Goal: Information Seeking & Learning: Learn about a topic

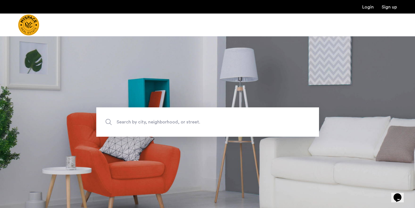
click at [155, 122] on span "Search by city, neighborhood, or street." at bounding box center [195, 122] width 156 height 8
click at [155, 122] on input "Search by city, neighborhood, or street." at bounding box center [207, 121] width 223 height 29
type input "**********"
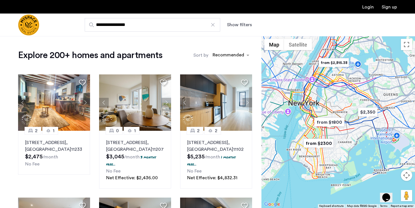
click at [240, 24] on button "Show filters" at bounding box center [239, 24] width 25 height 7
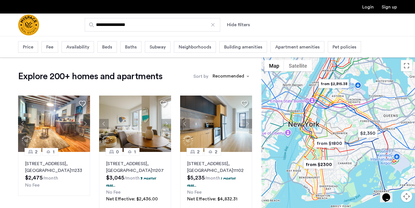
click at [110, 48] on span "Beds" at bounding box center [107, 47] width 10 height 7
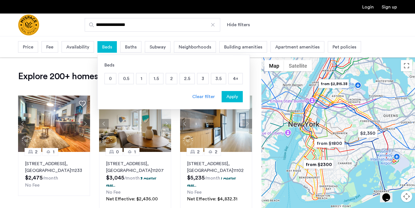
click at [172, 77] on p "2" at bounding box center [171, 78] width 11 height 11
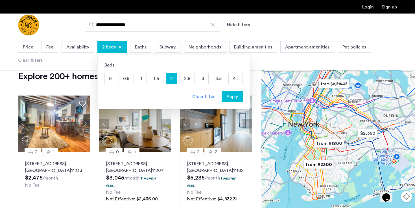
click at [233, 97] on span "Apply" at bounding box center [232, 96] width 12 height 7
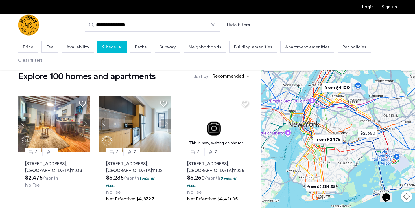
click at [31, 48] on span "Price" at bounding box center [28, 47] width 10 height 7
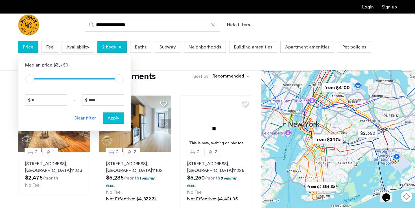
click at [46, 50] on div "Fee" at bounding box center [49, 47] width 17 height 12
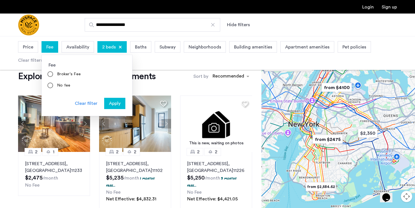
click at [76, 47] on span "Availability" at bounding box center [77, 47] width 23 height 7
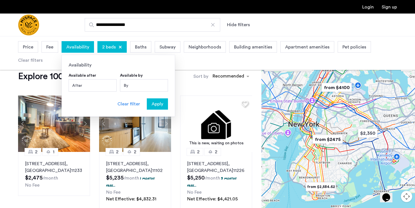
click at [141, 46] on span "Baths" at bounding box center [141, 47] width 12 height 7
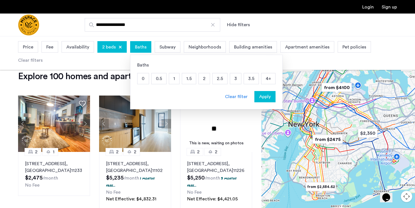
click at [161, 48] on span "Subway" at bounding box center [167, 47] width 16 height 7
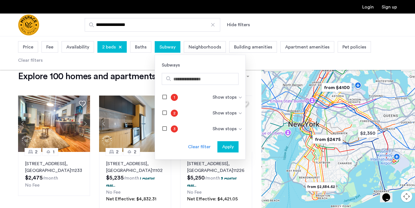
click at [195, 45] on span "Neighborhoods" at bounding box center [204, 47] width 32 height 7
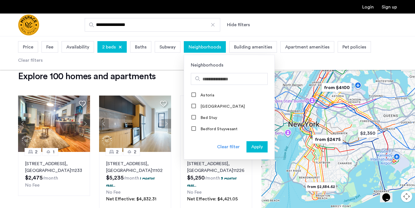
click at [248, 44] on span "Building amenities" at bounding box center [253, 47] width 38 height 7
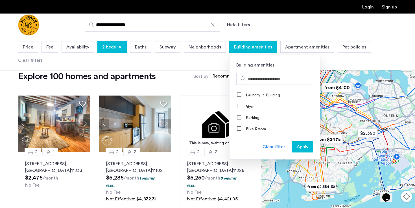
click at [287, 47] on span "Apartment amenities" at bounding box center [307, 47] width 44 height 7
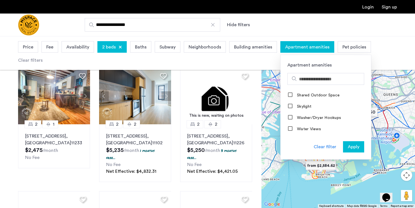
scroll to position [28, 0]
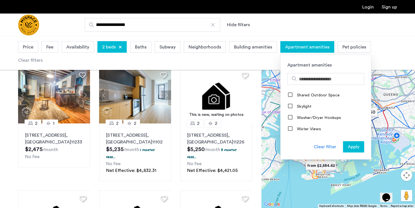
click at [43, 57] on div "Clear filters" at bounding box center [30, 60] width 25 height 7
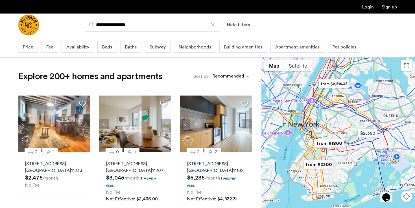
click at [103, 49] on span "Beds" at bounding box center [107, 47] width 10 height 7
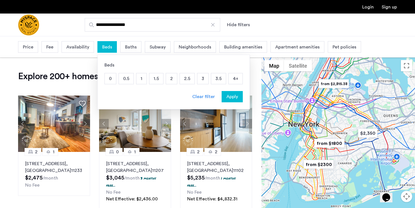
click at [172, 80] on p "2" at bounding box center [171, 78] width 11 height 11
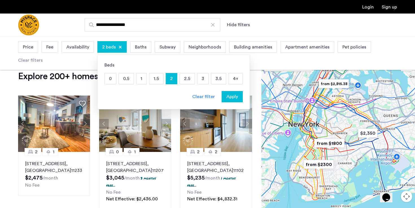
click at [282, 28] on div "**********" at bounding box center [234, 25] width 323 height 14
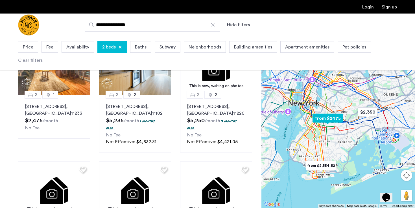
scroll to position [16, 0]
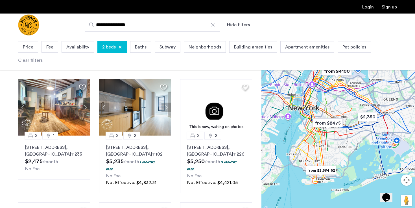
click at [32, 46] on span "Price" at bounding box center [28, 47] width 10 height 7
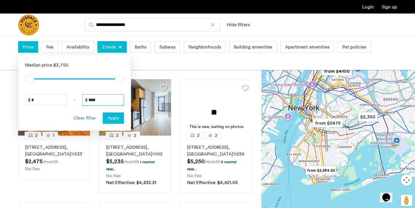
click at [95, 101] on input "****" at bounding box center [103, 100] width 42 height 11
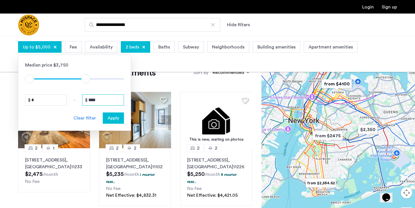
type input "****"
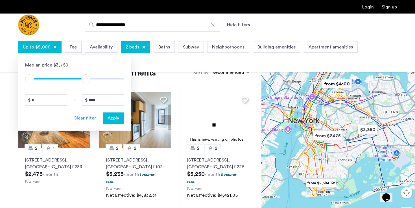
click at [116, 117] on span "Apply" at bounding box center [113, 118] width 12 height 7
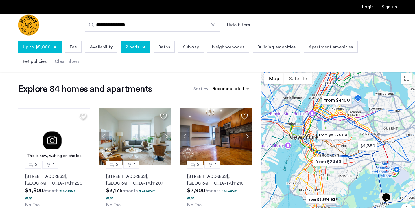
click at [331, 125] on div at bounding box center [337, 156] width 153 height 172
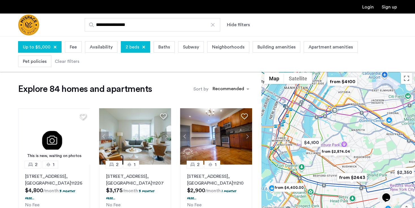
click at [328, 133] on div at bounding box center [337, 156] width 153 height 172
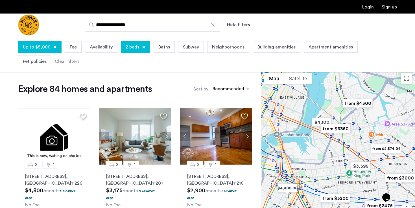
drag, startPoint x: 324, startPoint y: 156, endPoint x: 351, endPoint y: 119, distance: 46.0
click at [351, 119] on div at bounding box center [337, 156] width 153 height 172
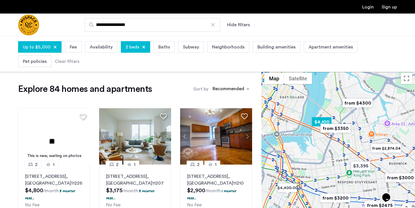
click at [322, 120] on img "$4,100" at bounding box center [321, 122] width 24 height 13
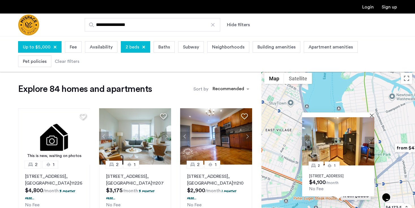
click at [385, 153] on div "2 1 117 S 4th St, Unit 27, Brooklyn, NY 11249 $4,100 /month No Fee" at bounding box center [337, 156] width 153 height 172
click at [372, 113] on div at bounding box center [338, 115] width 72 height 5
click at [372, 113] on button "Close" at bounding box center [373, 115] width 4 height 4
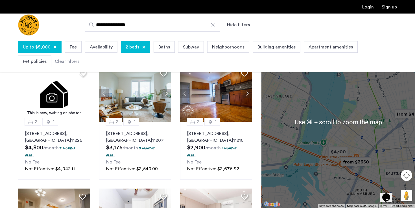
scroll to position [47, 0]
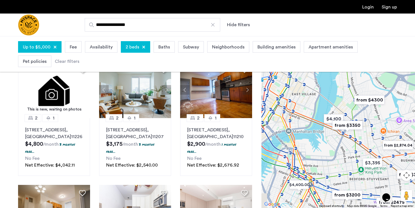
drag, startPoint x: 343, startPoint y: 167, endPoint x: 319, endPoint y: 141, distance: 34.9
click at [319, 141] on div at bounding box center [337, 122] width 153 height 172
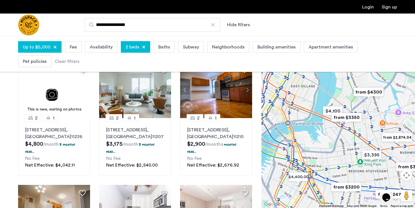
drag, startPoint x: 340, startPoint y: 155, endPoint x: 340, endPoint y: 148, distance: 7.6
click at [340, 148] on div at bounding box center [337, 122] width 153 height 172
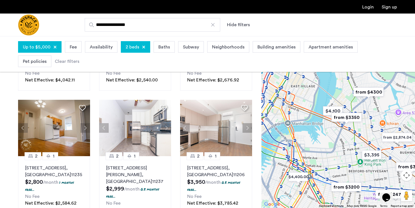
scroll to position [145, 0]
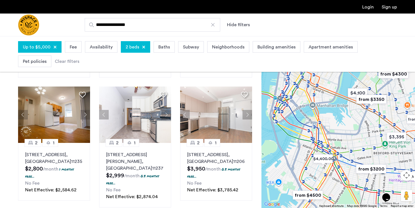
drag, startPoint x: 321, startPoint y: 157, endPoint x: 347, endPoint y: 137, distance: 32.5
click at [347, 138] on div at bounding box center [337, 122] width 153 height 172
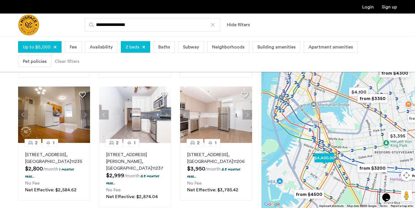
click at [324, 157] on img "$4,400.00" at bounding box center [324, 158] width 24 height 13
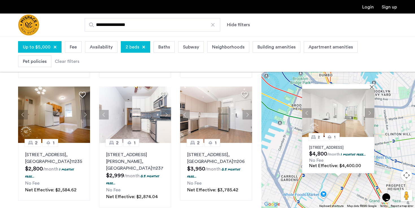
click at [327, 146] on p "526 Baltic Street, Unit 3I, Brooklyn, NY 11217" at bounding box center [338, 148] width 58 height 5
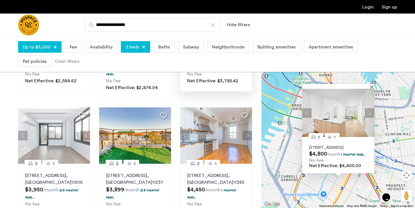
scroll to position [259, 0]
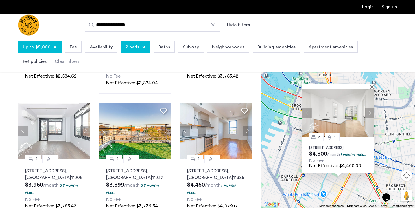
click at [291, 156] on div "2 1 526 Baltic Street, Unit 3I, Brooklyn, NY 11217 $4,800 /month 1 months free.…" at bounding box center [337, 122] width 153 height 172
click at [372, 85] on button "Close" at bounding box center [373, 87] width 4 height 4
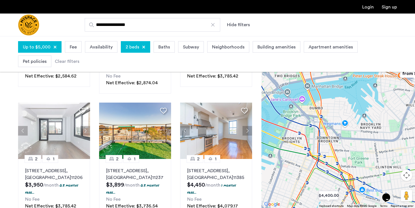
drag, startPoint x: 347, startPoint y: 113, endPoint x: 337, endPoint y: 146, distance: 35.3
click at [337, 147] on div at bounding box center [337, 122] width 153 height 172
click at [344, 145] on div at bounding box center [337, 122] width 153 height 172
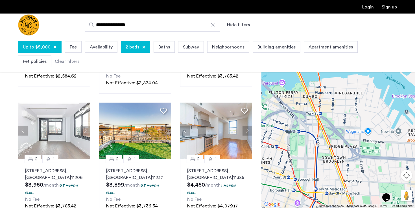
drag, startPoint x: 344, startPoint y: 145, endPoint x: 367, endPoint y: 171, distance: 35.0
click at [367, 171] on div at bounding box center [337, 122] width 153 height 172
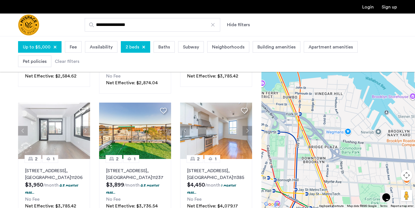
drag, startPoint x: 388, startPoint y: 157, endPoint x: 291, endPoint y: 155, distance: 96.8
click at [291, 155] on div at bounding box center [337, 122] width 153 height 172
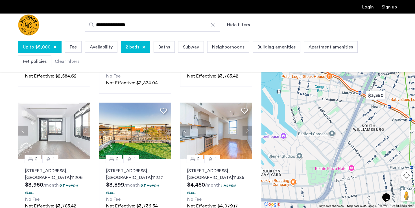
drag, startPoint x: 319, startPoint y: 135, endPoint x: 270, endPoint y: 182, distance: 67.8
click at [270, 182] on div at bounding box center [337, 122] width 153 height 172
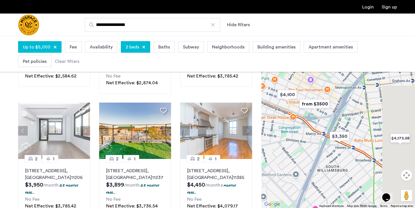
drag, startPoint x: 373, startPoint y: 132, endPoint x: 335, endPoint y: 177, distance: 59.2
click at [335, 177] on div at bounding box center [337, 122] width 153 height 172
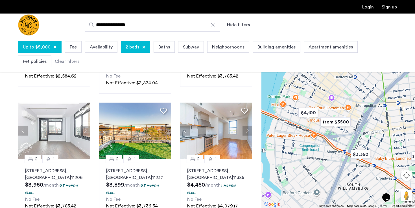
drag, startPoint x: 326, startPoint y: 162, endPoint x: 356, endPoint y: 183, distance: 36.7
click at [356, 183] on div at bounding box center [337, 122] width 153 height 172
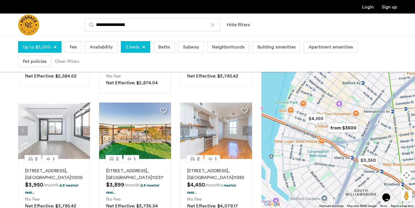
click at [343, 131] on img "from $3500" at bounding box center [343, 128] width 35 height 13
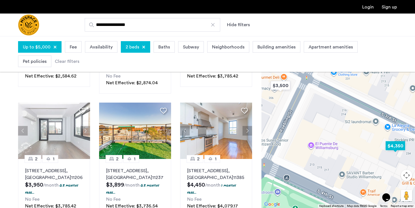
click at [394, 148] on img "$4,350" at bounding box center [395, 146] width 24 height 13
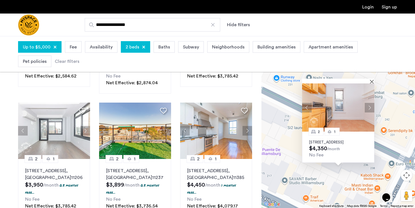
click at [347, 140] on p "228 S 3rd St, Unit E4, Brooklyn, NY 11211" at bounding box center [338, 142] width 58 height 5
click at [145, 168] on p "286 Stanhope St, Unit 5D, Brooklyn , NY 11237" at bounding box center [135, 175] width 58 height 14
click at [373, 84] on img at bounding box center [338, 108] width 72 height 48
click at [372, 84] on img at bounding box center [338, 108] width 72 height 48
click at [372, 80] on button "Close" at bounding box center [373, 82] width 4 height 4
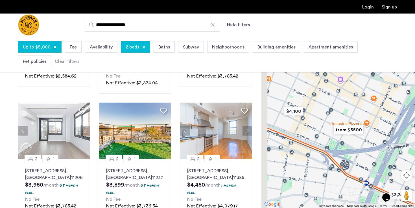
drag, startPoint x: 313, startPoint y: 131, endPoint x: 359, endPoint y: 161, distance: 54.7
click at [359, 161] on div at bounding box center [337, 122] width 153 height 172
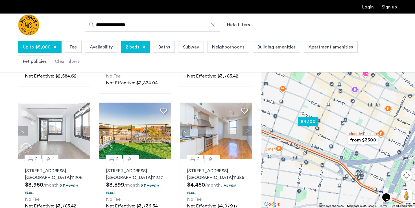
click at [311, 123] on img "$4,100" at bounding box center [308, 121] width 24 height 13
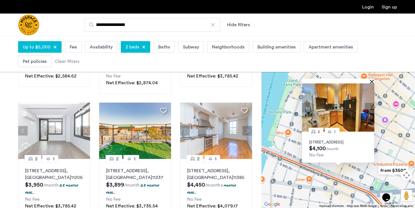
click at [371, 80] on button "Close" at bounding box center [373, 82] width 4 height 4
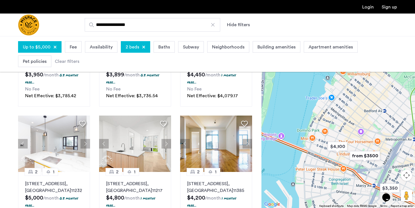
scroll to position [370, 0]
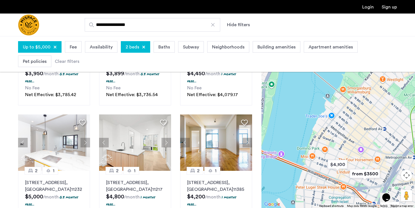
drag, startPoint x: 327, startPoint y: 119, endPoint x: 327, endPoint y: 141, distance: 22.0
click at [327, 141] on div at bounding box center [337, 122] width 153 height 172
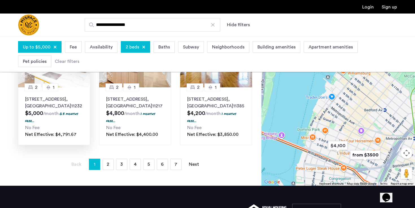
scroll to position [454, 0]
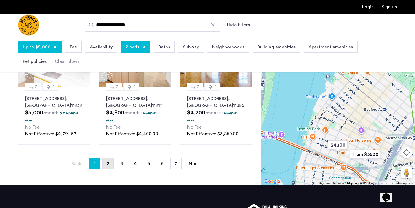
click at [111, 159] on link "page 2" at bounding box center [108, 164] width 11 height 11
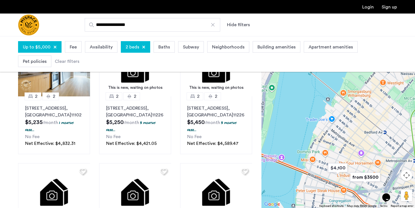
scroll to position [247, 0]
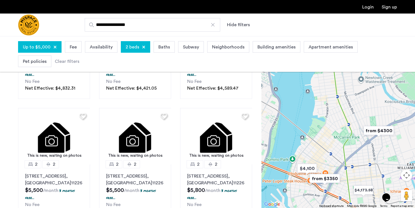
drag, startPoint x: 373, startPoint y: 122, endPoint x: 333, endPoint y: 148, distance: 47.7
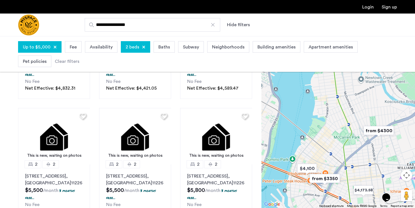
click at [333, 148] on div at bounding box center [337, 122] width 153 height 172
click at [372, 130] on img "from $4300" at bounding box center [378, 130] width 35 height 13
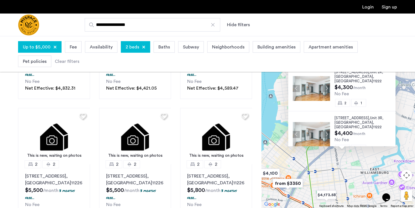
click at [345, 73] on span "52 Monitor Street," at bounding box center [352, 72] width 36 height 4
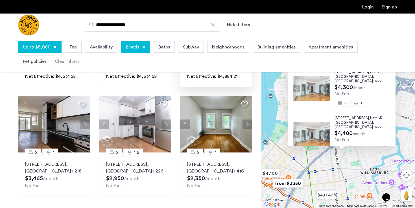
scroll to position [386, 0]
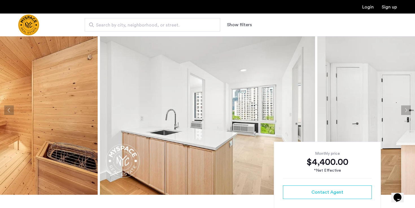
scroll to position [6, 0]
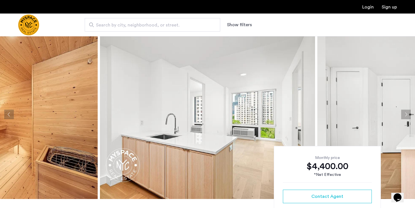
click at [405, 114] on button "Next apartment" at bounding box center [406, 115] width 10 height 10
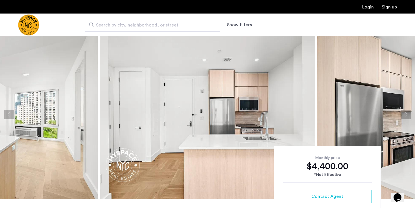
click at [407, 115] on button "Next apartment" at bounding box center [406, 115] width 10 height 10
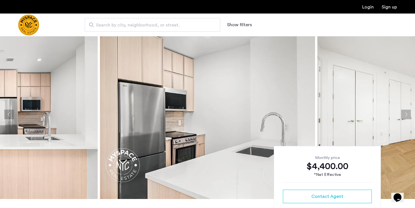
click at [407, 115] on button "Next apartment" at bounding box center [406, 115] width 10 height 10
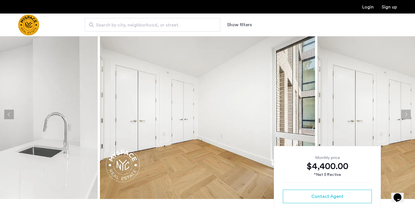
click at [407, 115] on button "Next apartment" at bounding box center [406, 115] width 10 height 10
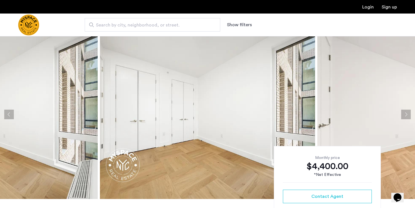
click at [408, 115] on button "Next apartment" at bounding box center [406, 115] width 10 height 10
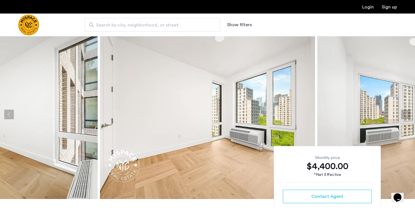
click at [409, 115] on button "Next apartment" at bounding box center [406, 115] width 10 height 10
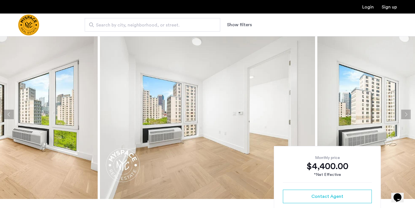
click at [409, 115] on button "Next apartment" at bounding box center [406, 115] width 10 height 10
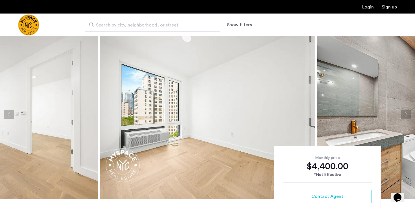
click at [409, 115] on button "Next apartment" at bounding box center [406, 115] width 10 height 10
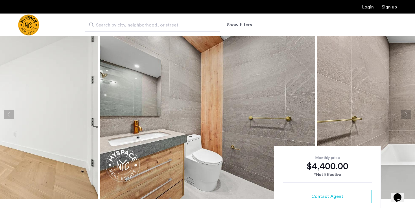
click at [409, 115] on button "Next apartment" at bounding box center [406, 115] width 10 height 10
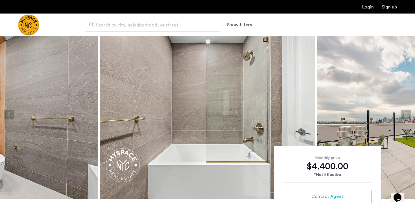
click at [409, 115] on button "Next apartment" at bounding box center [406, 115] width 10 height 10
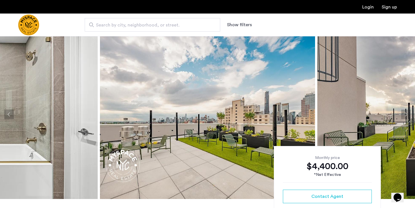
click at [409, 115] on button "Next apartment" at bounding box center [406, 115] width 10 height 10
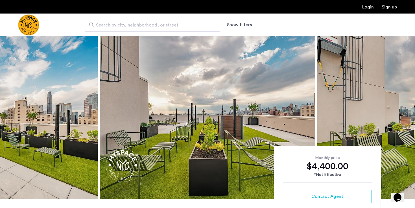
click at [409, 115] on button "Next apartment" at bounding box center [406, 115] width 10 height 10
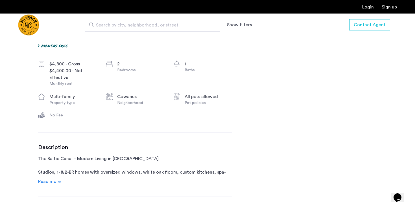
scroll to position [216, 0]
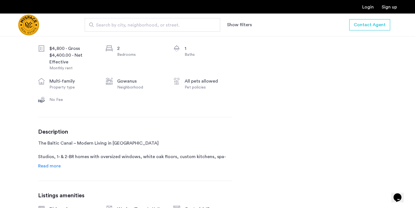
click at [55, 165] on span "Read more" at bounding box center [49, 166] width 23 height 5
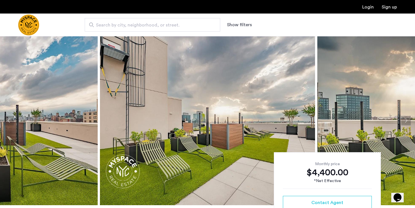
scroll to position [85, 0]
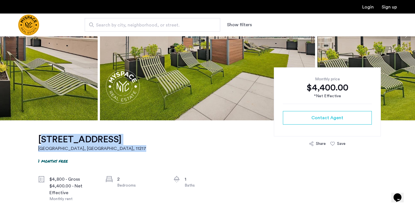
drag, startPoint x: 140, startPoint y: 141, endPoint x: 33, endPoint y: 141, distance: 107.2
copy link "526 Baltic Street, Unit 3I Brooklyn, NY , 11217"
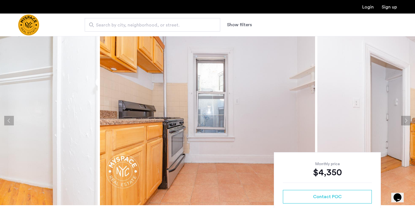
scroll to position [2, 0]
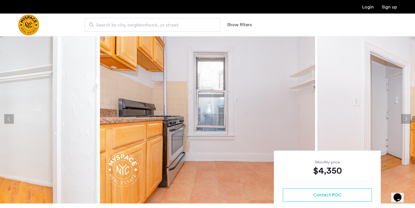
click at [405, 120] on button "Next apartment" at bounding box center [406, 119] width 10 height 10
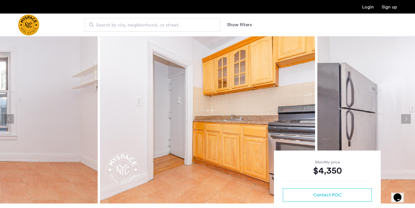
click at [405, 120] on button "Next apartment" at bounding box center [406, 119] width 10 height 10
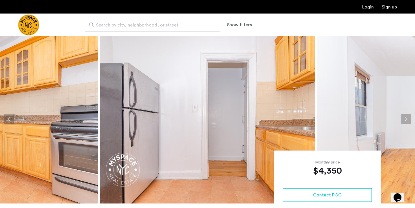
click at [405, 120] on button "Next apartment" at bounding box center [406, 119] width 10 height 10
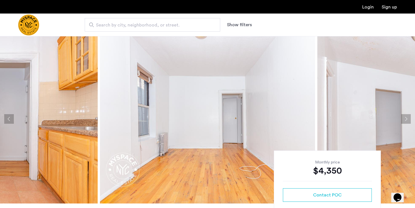
click at [405, 120] on button "Next apartment" at bounding box center [406, 119] width 10 height 10
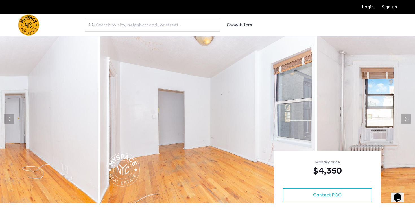
click at [406, 120] on button "Next apartment" at bounding box center [406, 119] width 10 height 10
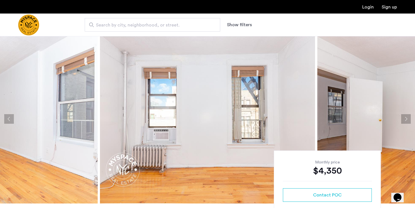
click at [406, 121] on button "Next apartment" at bounding box center [406, 119] width 10 height 10
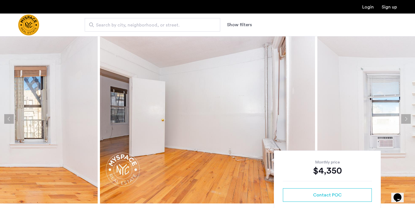
click at [406, 121] on button "Next apartment" at bounding box center [406, 119] width 10 height 10
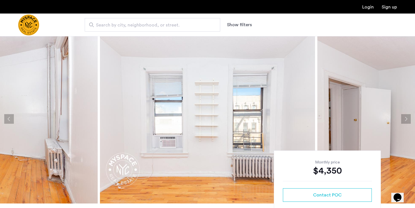
click at [406, 121] on button "Next apartment" at bounding box center [406, 119] width 10 height 10
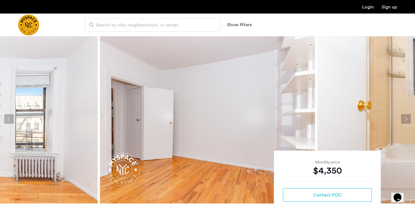
click at [406, 121] on button "Next apartment" at bounding box center [406, 119] width 10 height 10
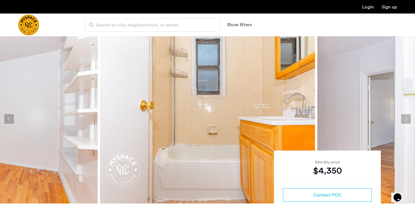
click at [406, 121] on button "Next apartment" at bounding box center [406, 119] width 10 height 10
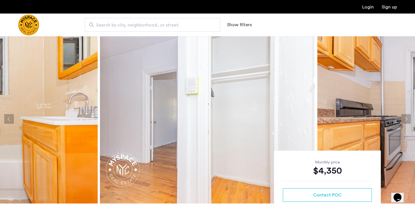
click at [406, 121] on button "Next apartment" at bounding box center [406, 119] width 10 height 10
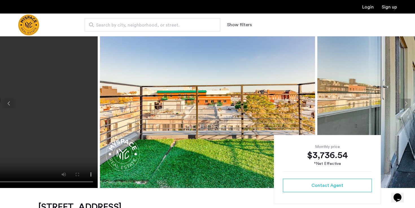
scroll to position [13, 0]
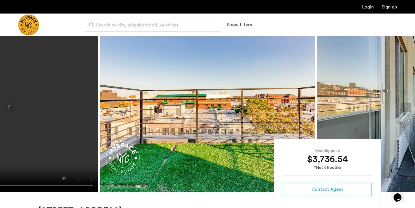
click at [407, 108] on button "Next apartment" at bounding box center [406, 108] width 10 height 10
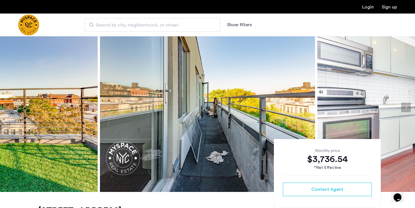
click at [408, 109] on button "Next apartment" at bounding box center [406, 108] width 10 height 10
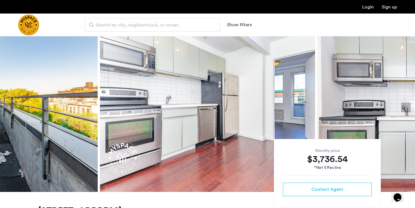
click at [408, 109] on button "Next apartment" at bounding box center [406, 108] width 10 height 10
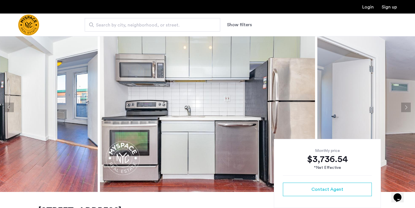
click at [408, 109] on button "Next apartment" at bounding box center [406, 108] width 10 height 10
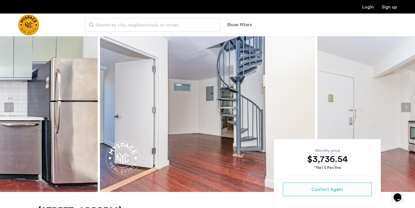
click at [408, 109] on button "Next apartment" at bounding box center [406, 108] width 10 height 10
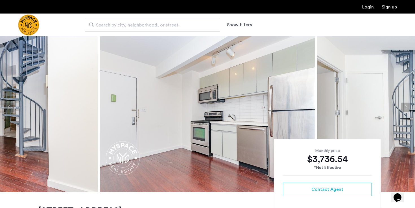
click at [408, 109] on button "Next apartment" at bounding box center [406, 108] width 10 height 10
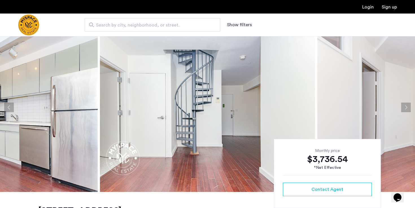
click at [408, 109] on button "Next apartment" at bounding box center [406, 108] width 10 height 10
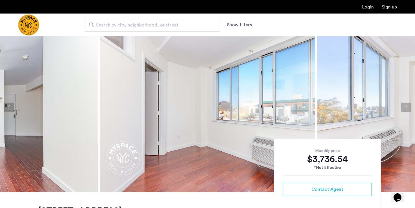
click at [408, 109] on button "Next apartment" at bounding box center [406, 108] width 10 height 10
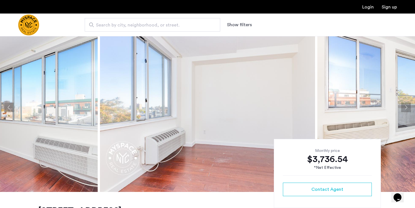
click at [408, 109] on button "Next apartment" at bounding box center [406, 108] width 10 height 10
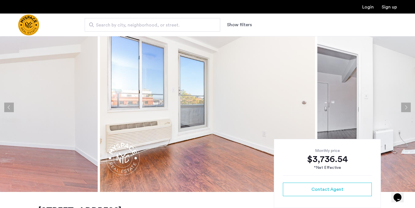
click at [408, 109] on button "Next apartment" at bounding box center [406, 108] width 10 height 10
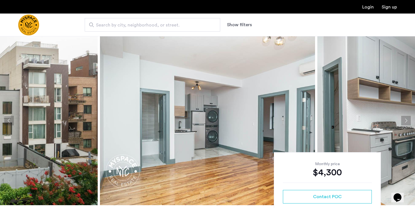
click at [404, 120] on button "Next apartment" at bounding box center [406, 121] width 10 height 10
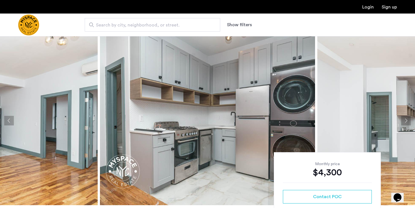
click at [404, 120] on button "Next apartment" at bounding box center [406, 121] width 10 height 10
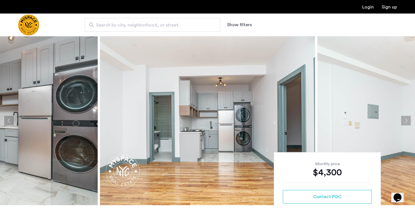
click at [404, 120] on button "Next apartment" at bounding box center [406, 121] width 10 height 10
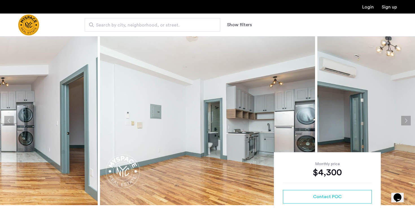
click at [404, 121] on button "Next apartment" at bounding box center [406, 121] width 10 height 10
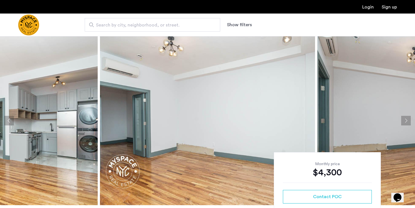
click at [404, 121] on button "Next apartment" at bounding box center [406, 121] width 10 height 10
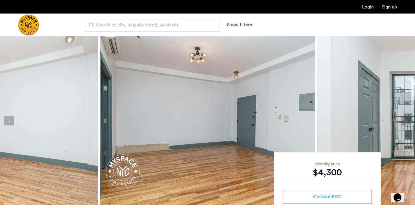
click at [405, 121] on button "Next apartment" at bounding box center [406, 121] width 10 height 10
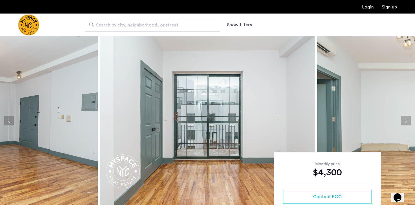
click at [405, 121] on button "Next apartment" at bounding box center [406, 121] width 10 height 10
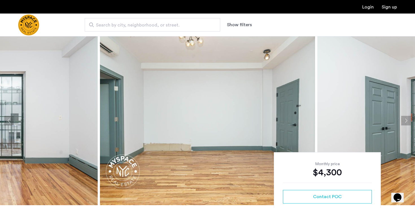
click at [405, 121] on button "Next apartment" at bounding box center [406, 121] width 10 height 10
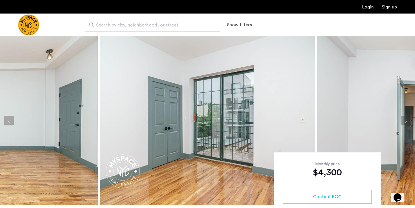
click at [405, 121] on button "Next apartment" at bounding box center [406, 121] width 10 height 10
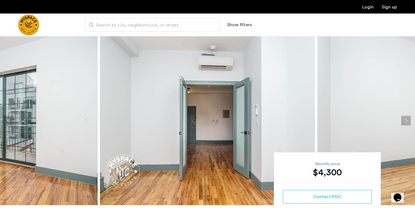
click at [405, 121] on button "Next apartment" at bounding box center [406, 121] width 10 height 10
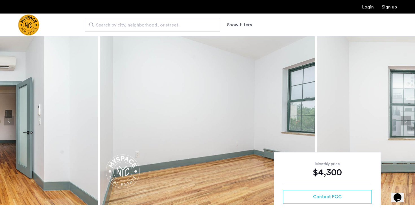
click at [405, 121] on button "Next apartment" at bounding box center [406, 121] width 10 height 10
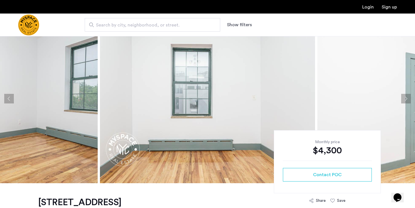
scroll to position [54, 0]
